Goal: Task Accomplishment & Management: Manage account settings

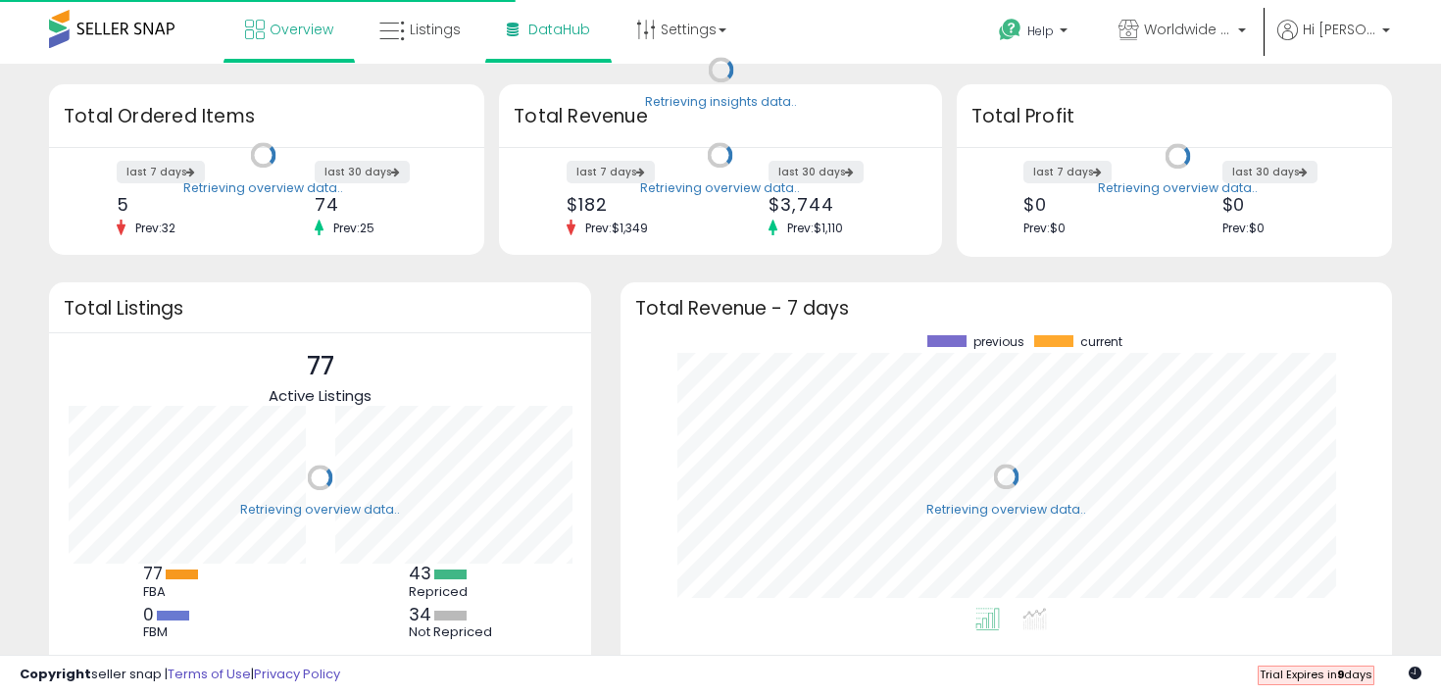
scroll to position [272, 732]
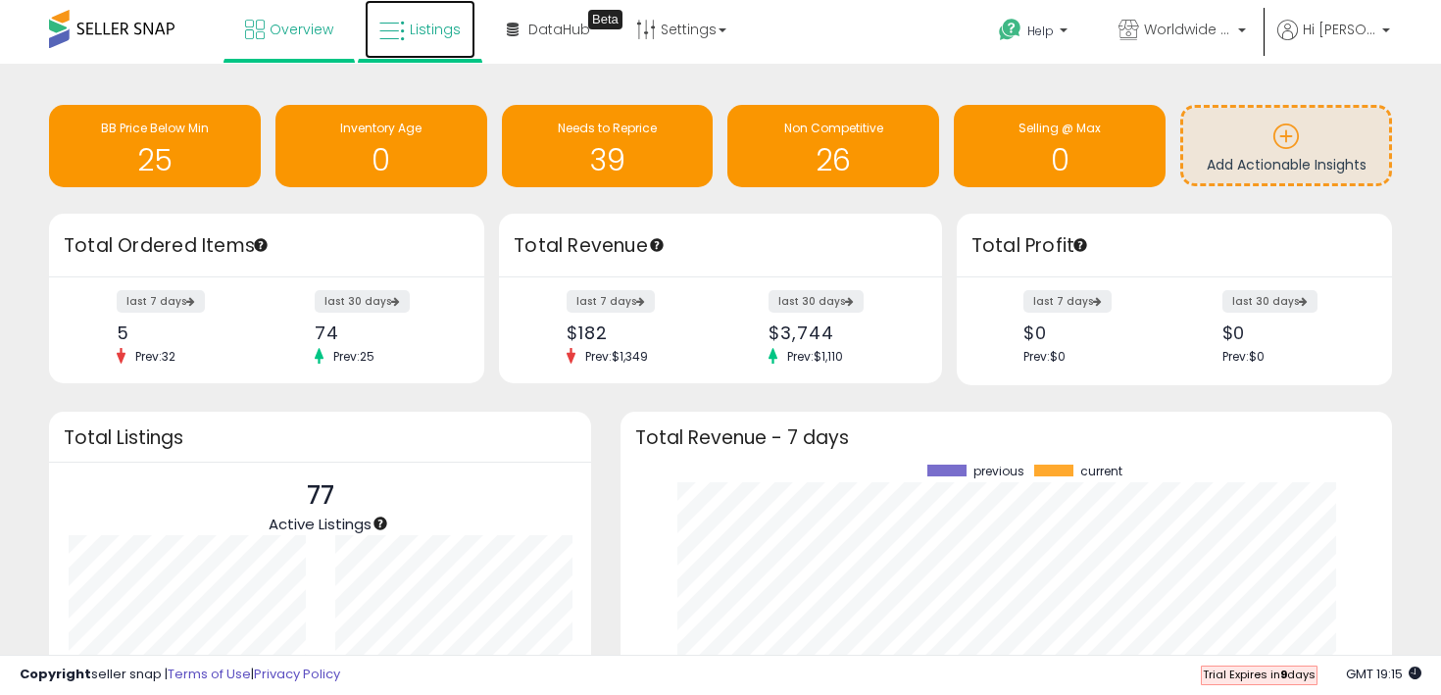
click at [450, 48] on link "Listings" at bounding box center [420, 29] width 111 height 59
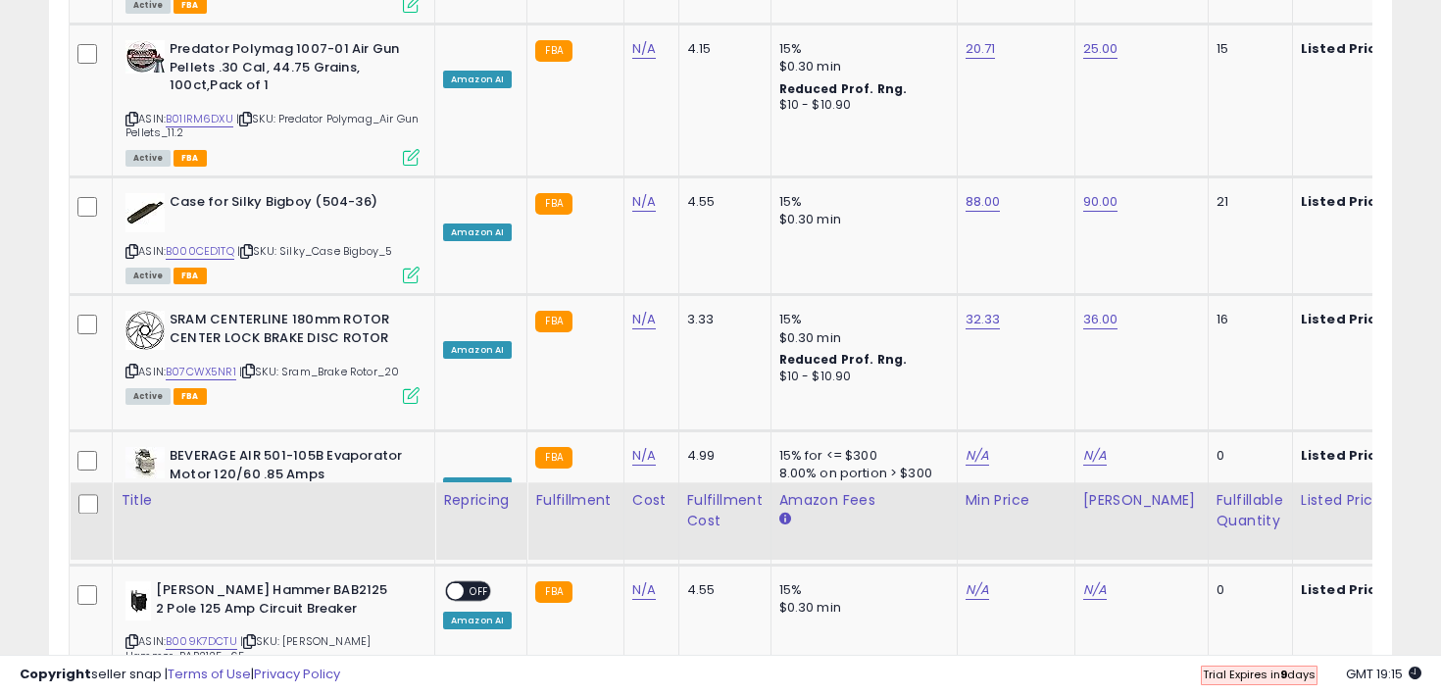
scroll to position [3916, 0]
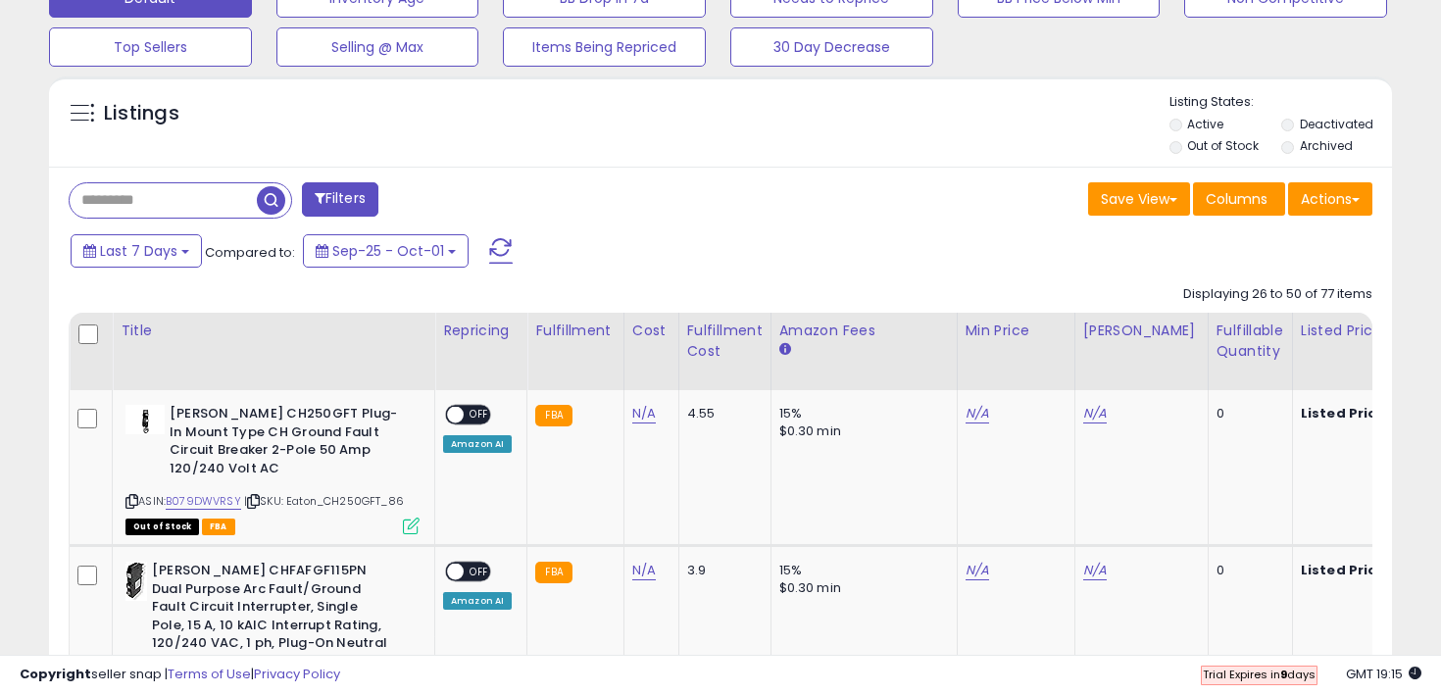
scroll to position [516, 0]
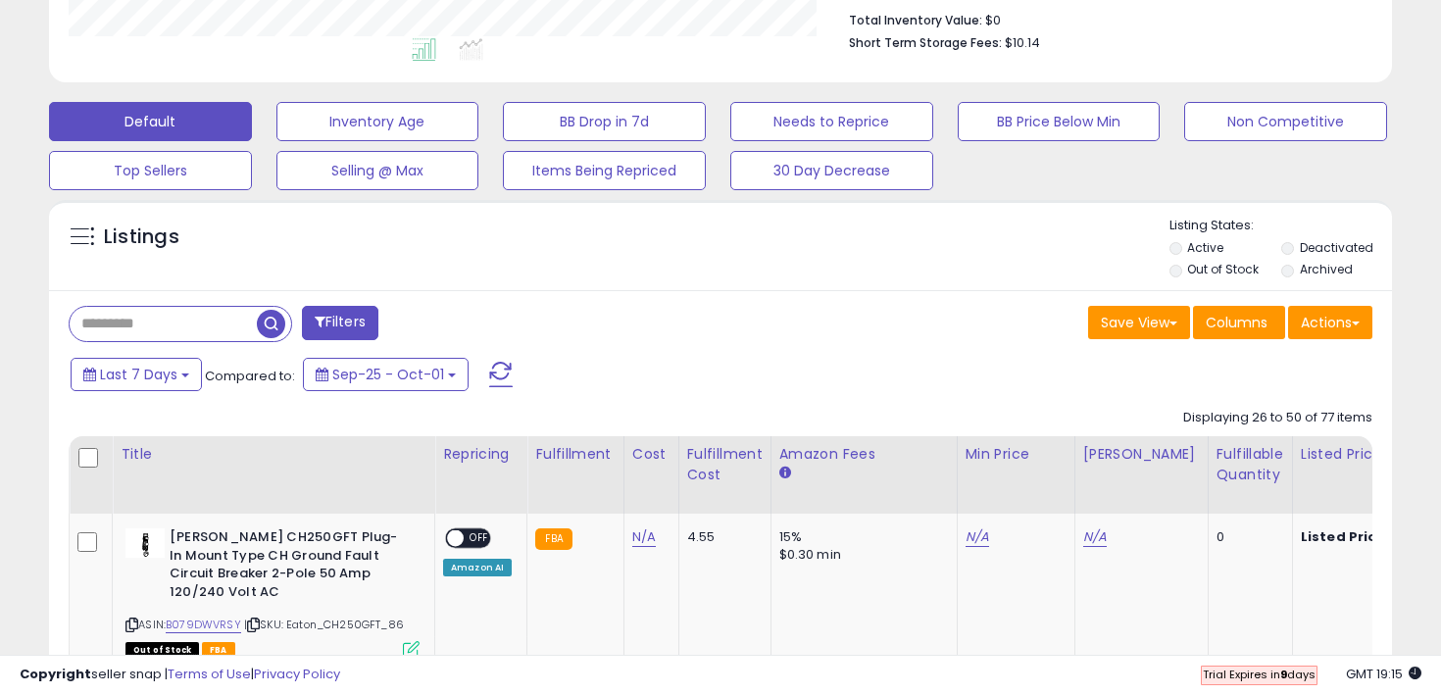
click at [1174, 261] on li "Out of Stock" at bounding box center [1223, 272] width 109 height 22
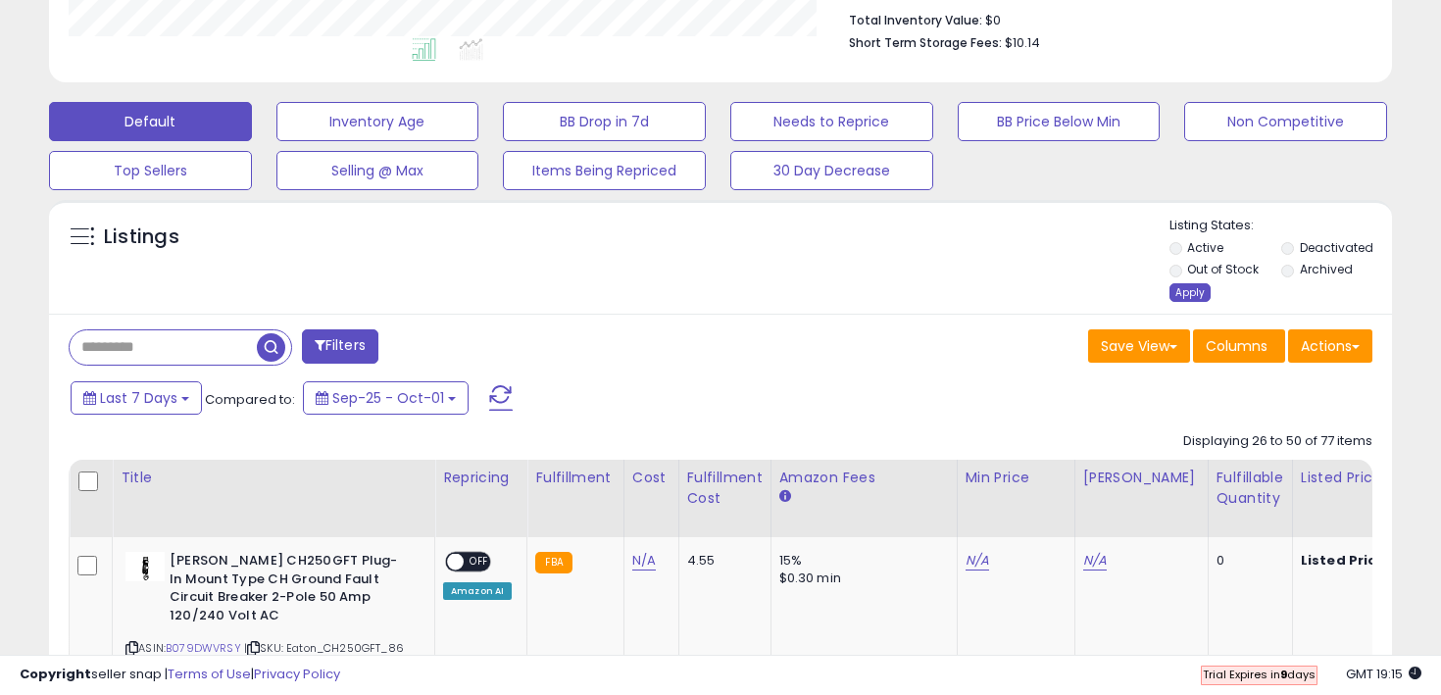
click at [1194, 287] on div "Apply" at bounding box center [1189, 292] width 41 height 19
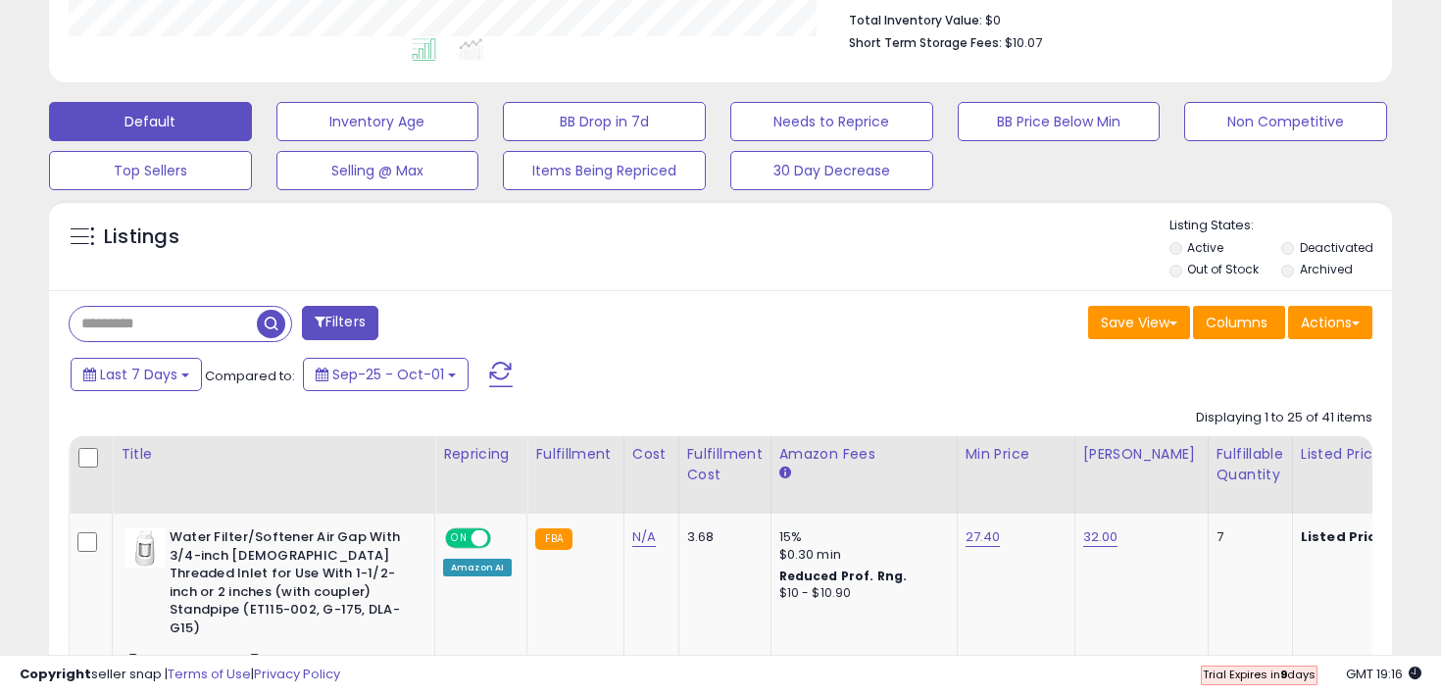
scroll to position [402, 777]
click at [667, 321] on div "Filters" at bounding box center [387, 325] width 667 height 39
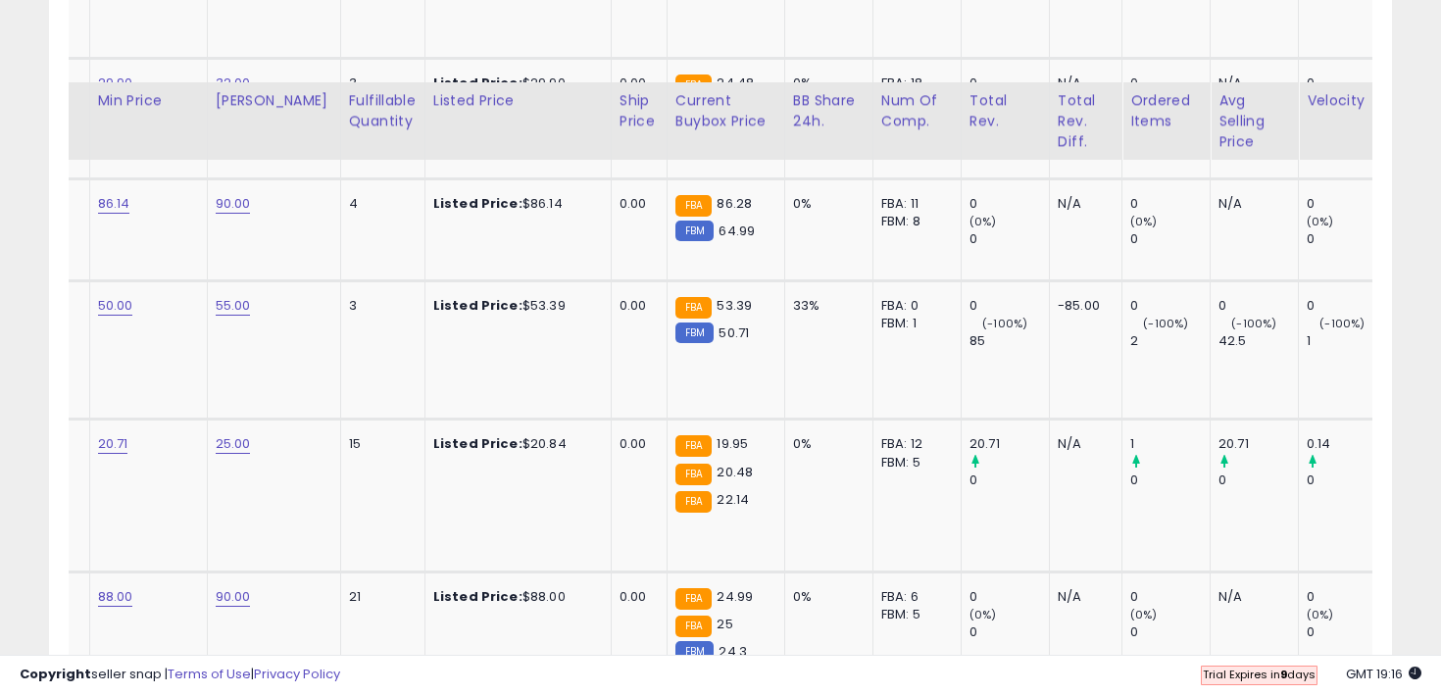
scroll to position [3935, 0]
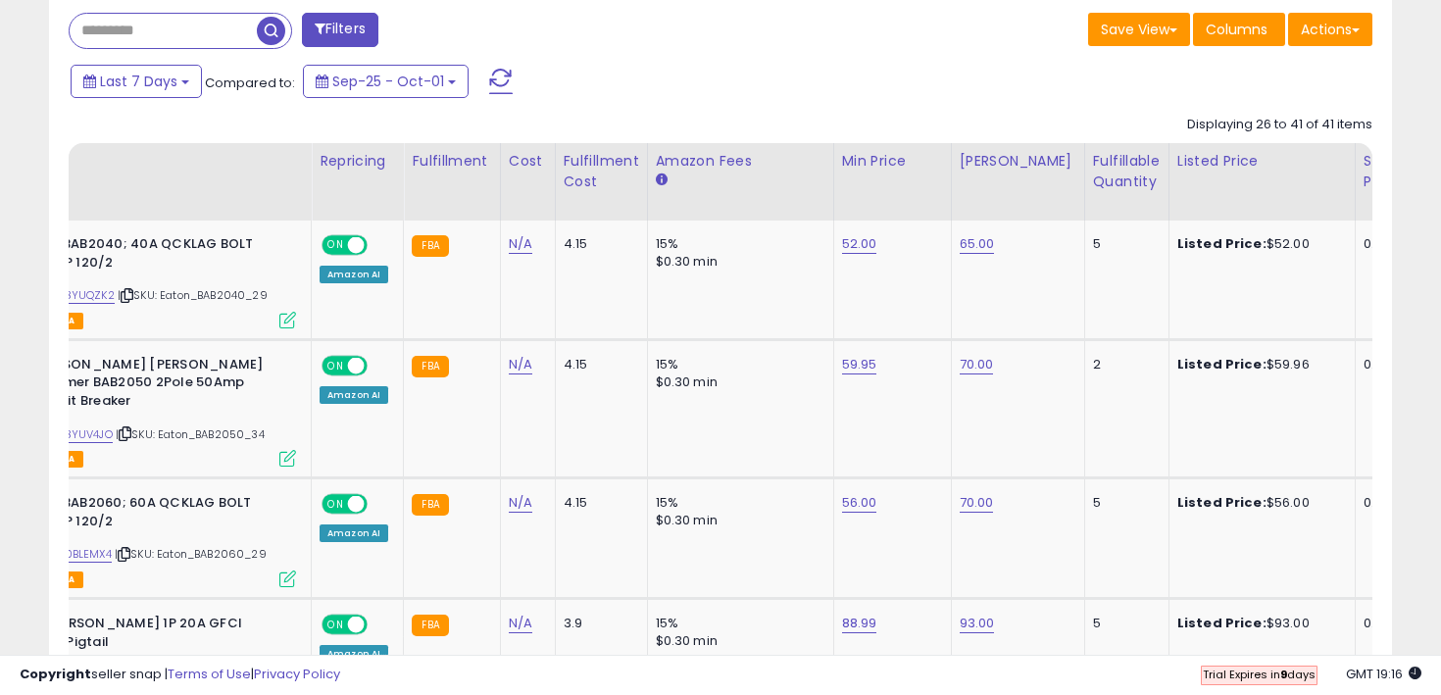
scroll to position [0, 0]
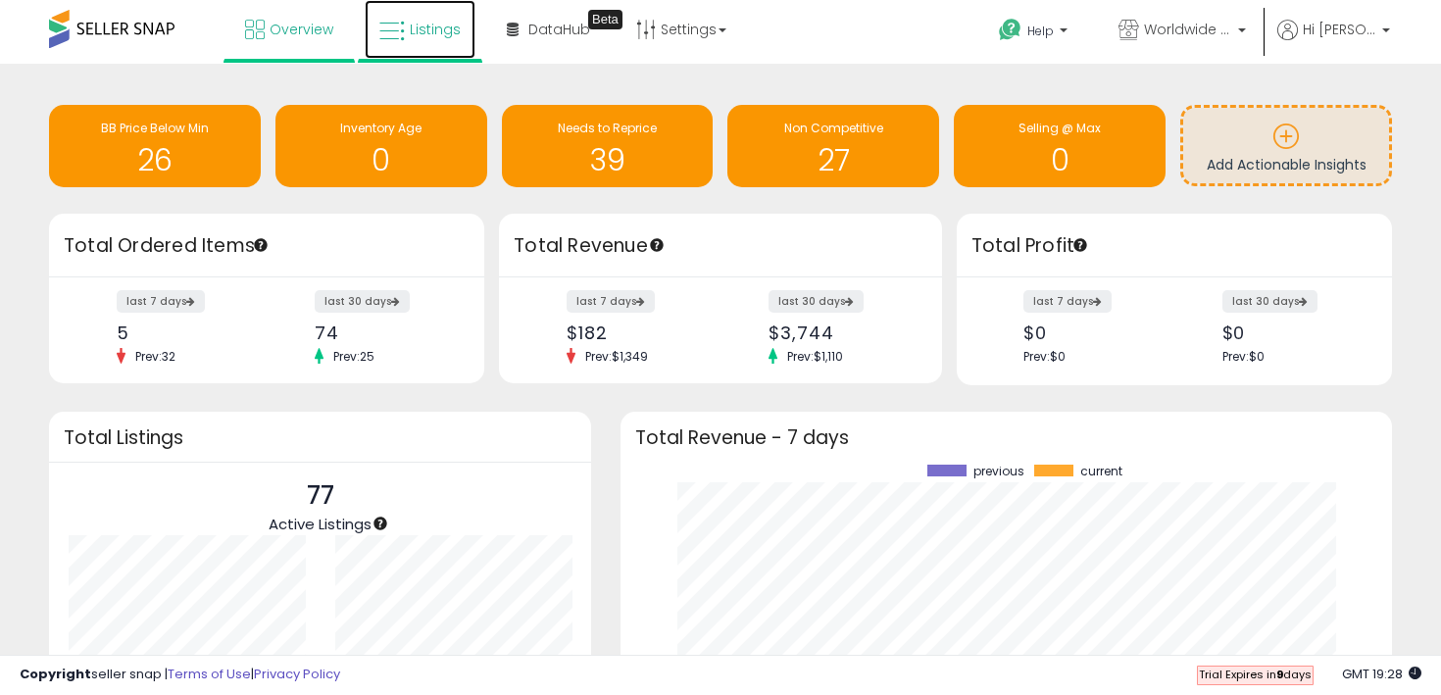
click at [426, 51] on link "Listings" at bounding box center [420, 29] width 111 height 59
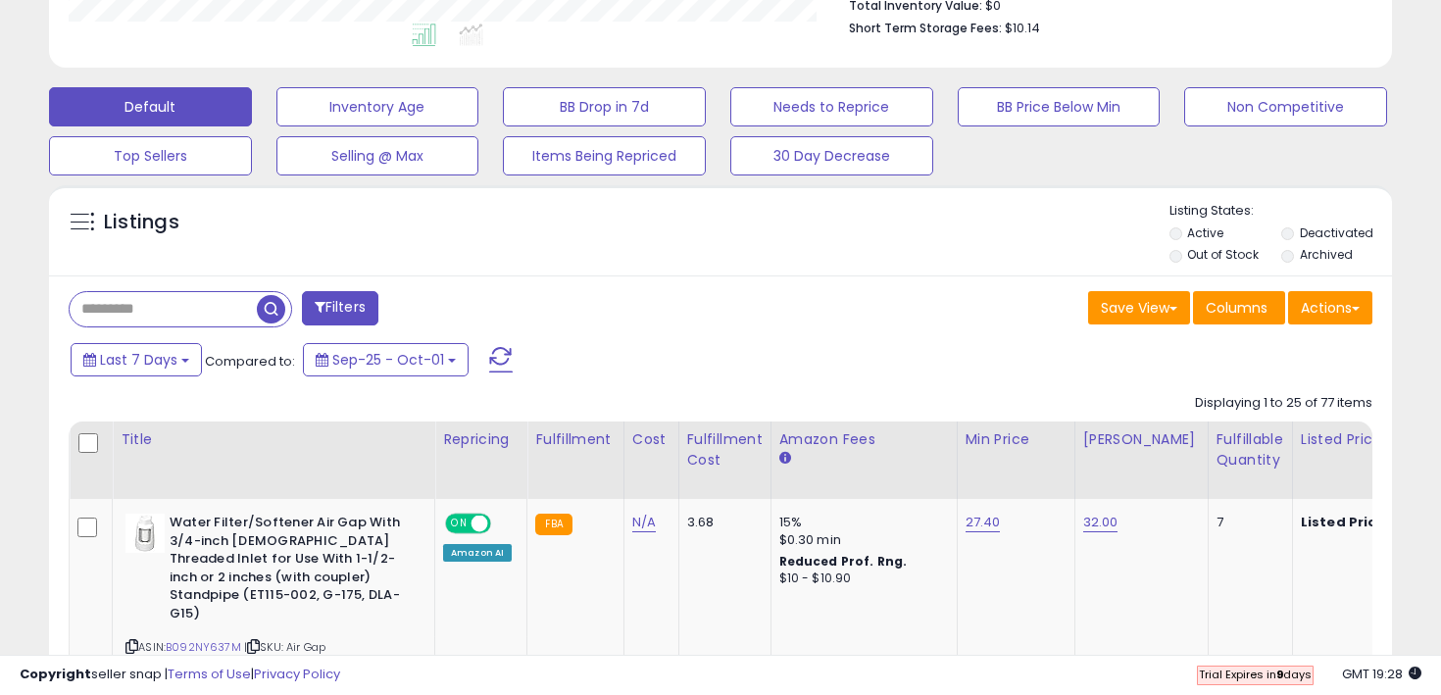
scroll to position [565, 0]
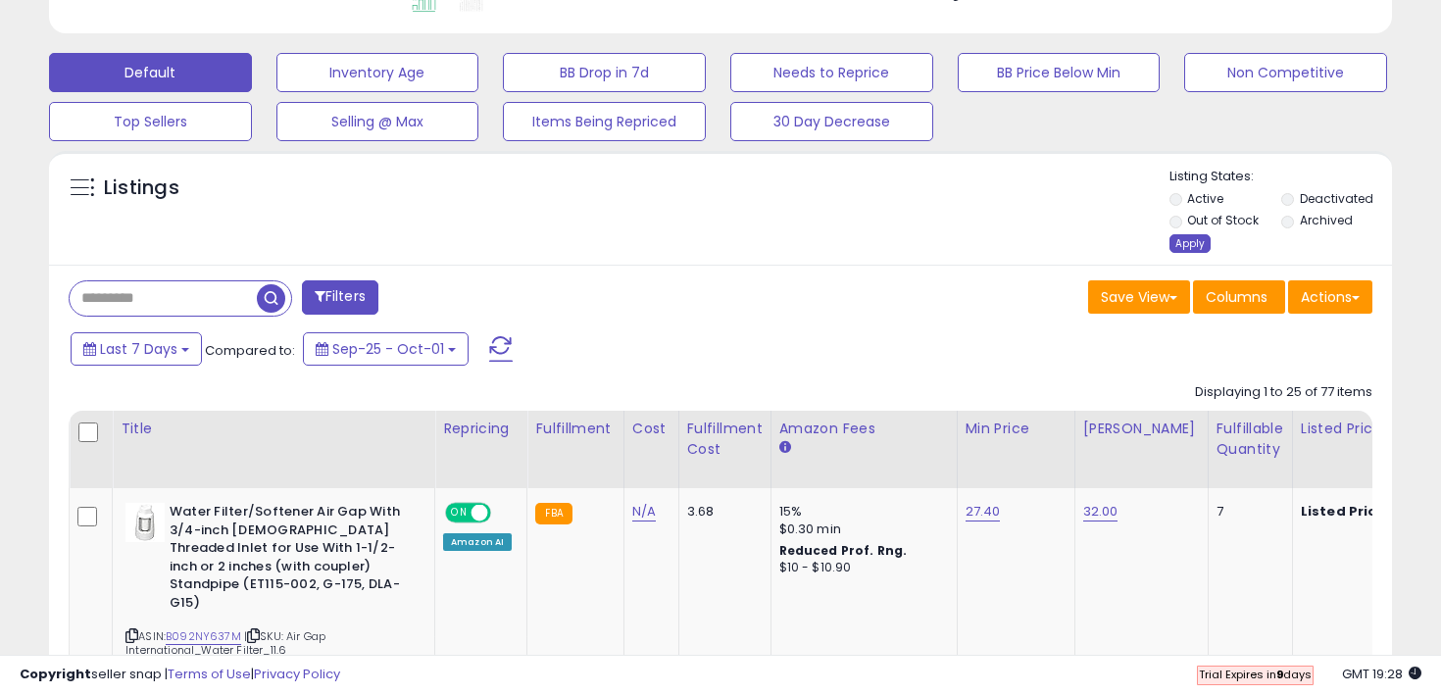
click at [1186, 249] on div "Apply" at bounding box center [1189, 243] width 41 height 19
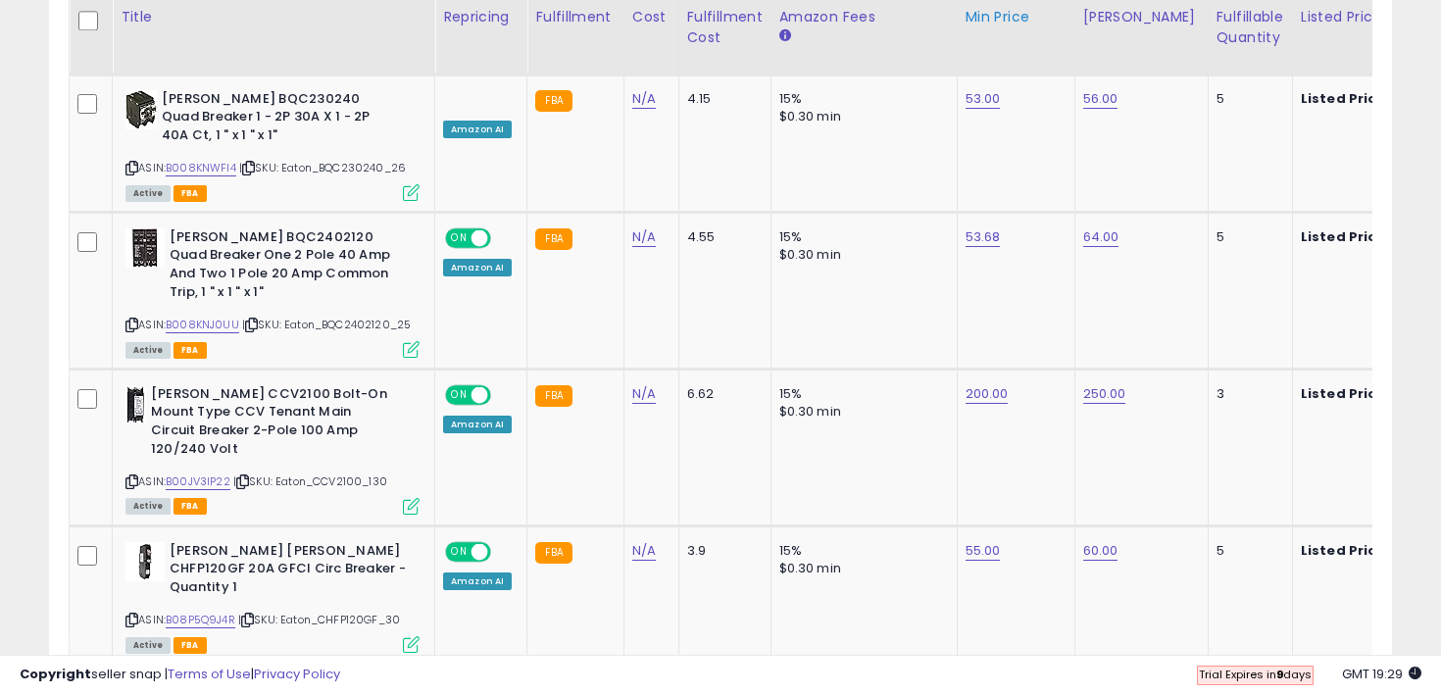
scroll to position [3590, 0]
